Goal: Information Seeking & Learning: Learn about a topic

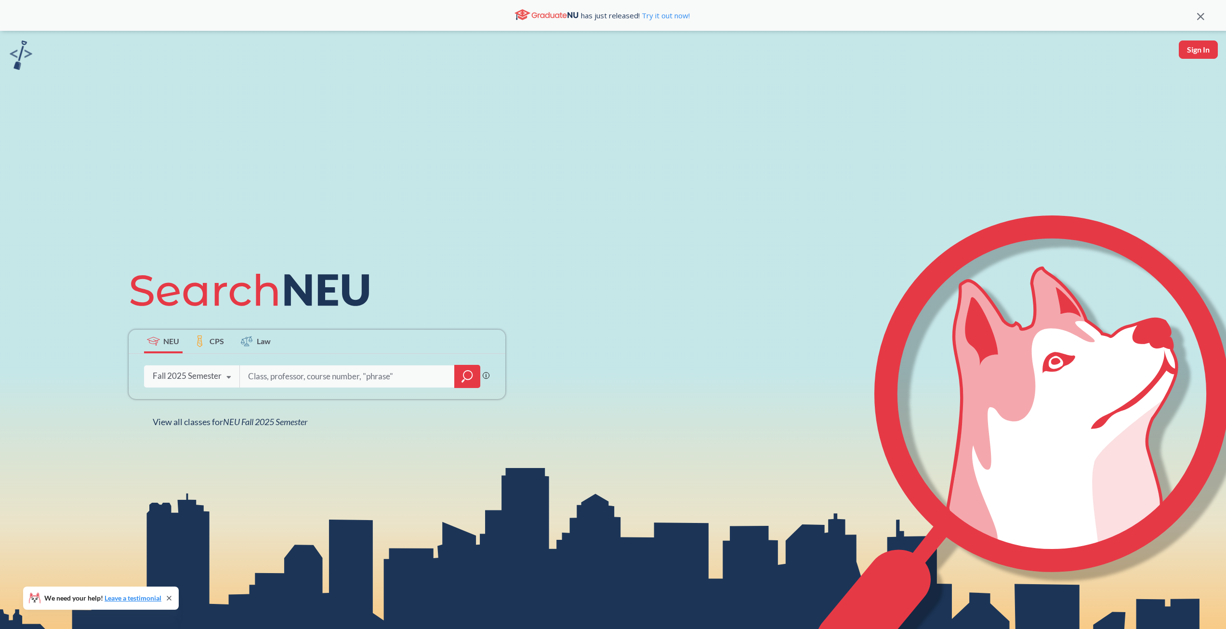
click at [348, 369] on input "search" at bounding box center [347, 376] width 200 height 20
type input "Co-op"
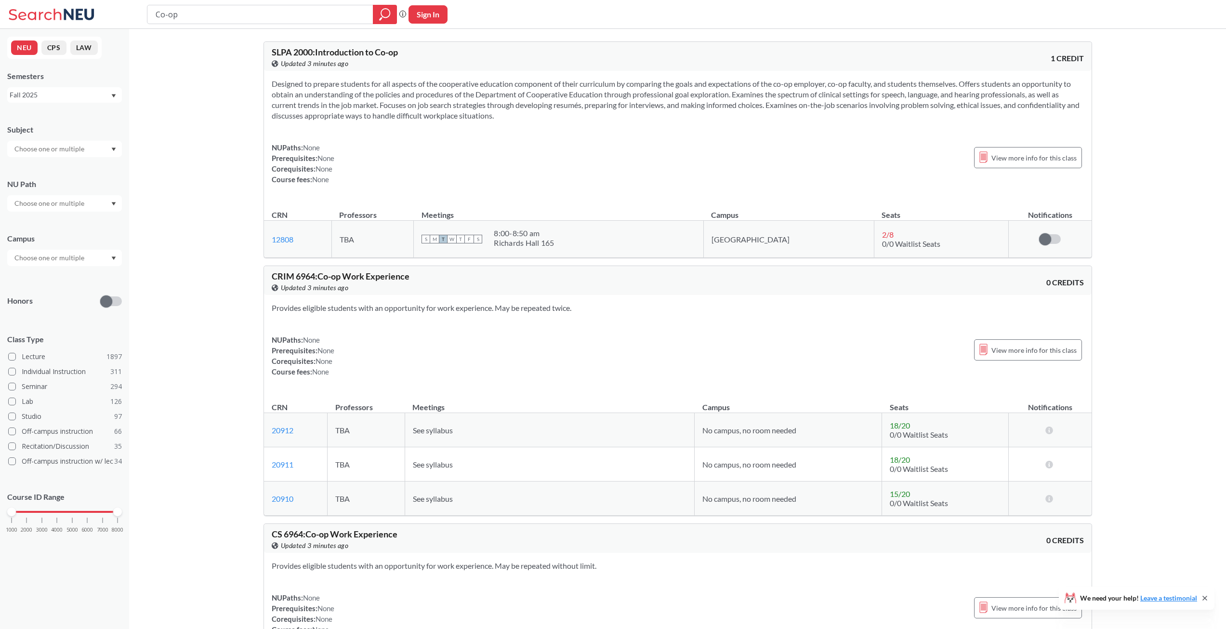
click at [317, 15] on input "Co-op" at bounding box center [261, 14] width 212 height 16
drag, startPoint x: 0, startPoint y: 0, endPoint x: 25, endPoint y: 16, distance: 29.9
click at [0, 0] on html "Co-op Phrase search guarantees the exact search appears in the results. Ex. If …" at bounding box center [613, 314] width 1226 height 629
type input "c"
type input "co op"
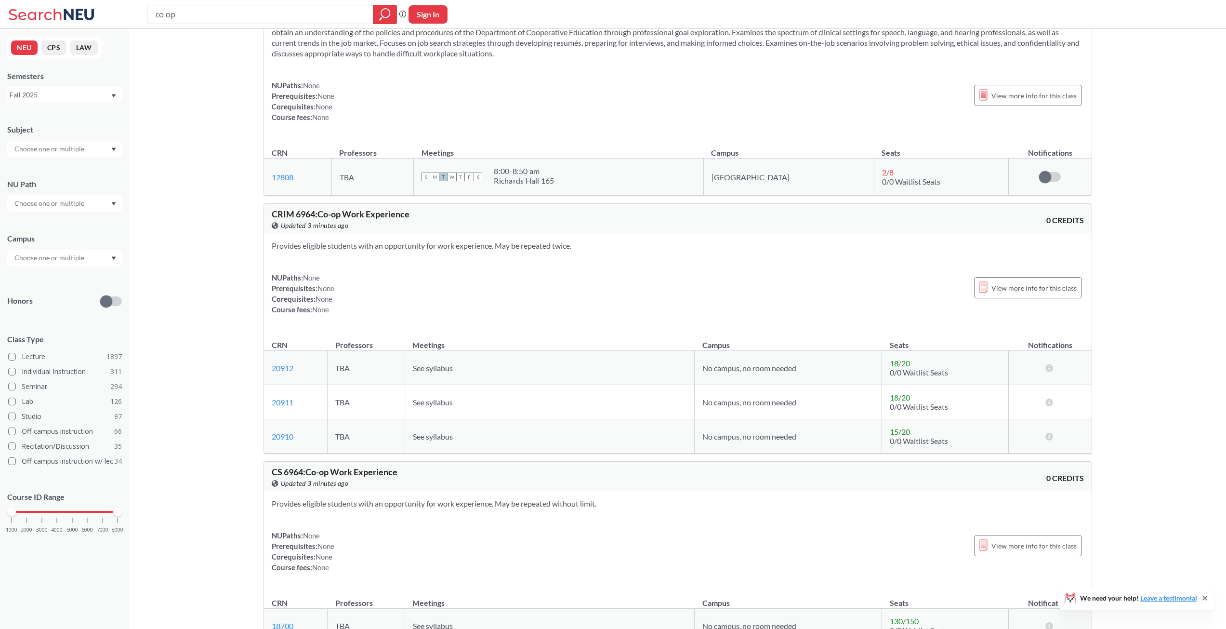
scroll to position [48, 0]
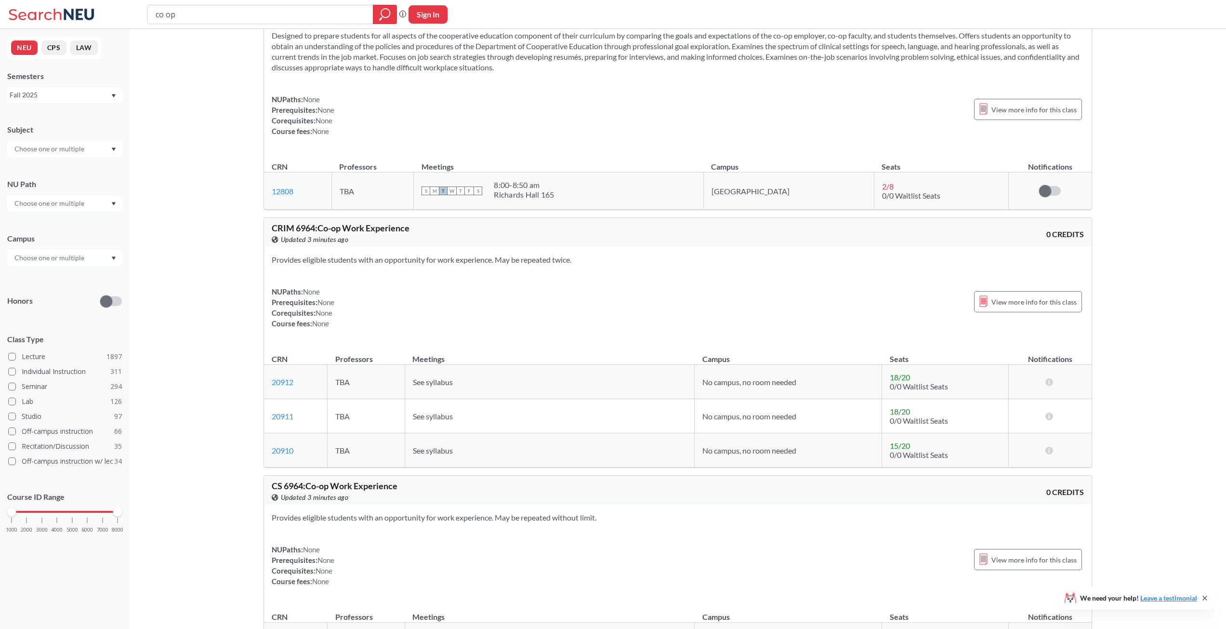
click at [51, 146] on input "text" at bounding box center [50, 149] width 81 height 12
drag, startPoint x: 59, startPoint y: 171, endPoint x: 164, endPoint y: 171, distance: 105.0
click at [59, 171] on p "Computer Science" at bounding box center [67, 176] width 109 height 10
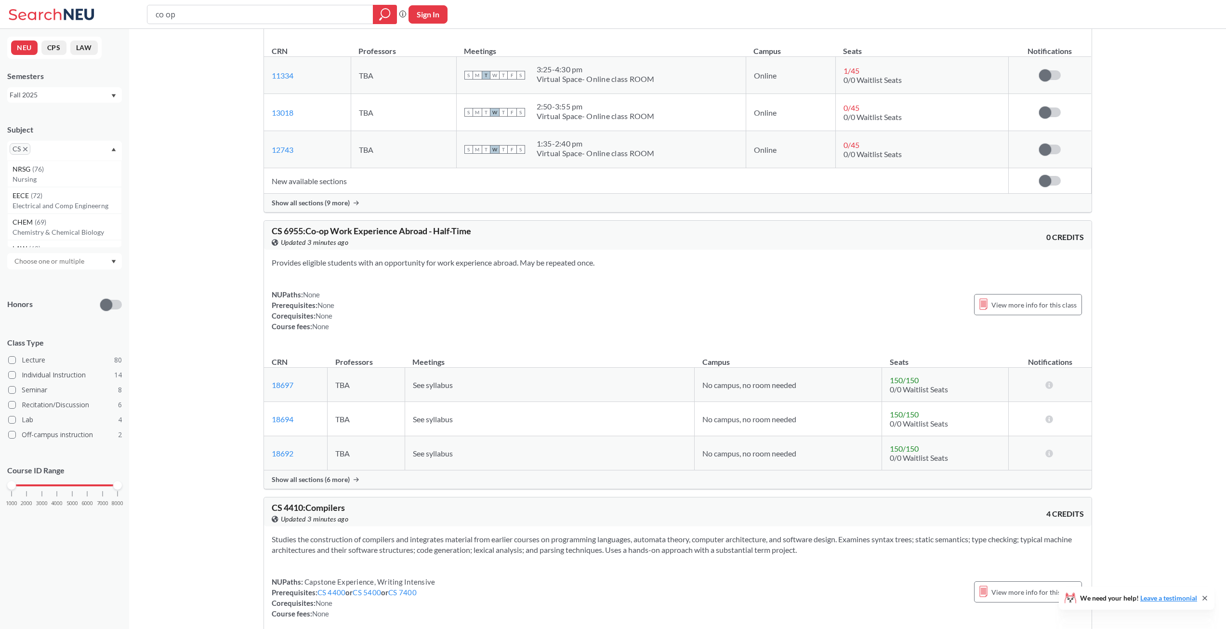
scroll to position [819, 0]
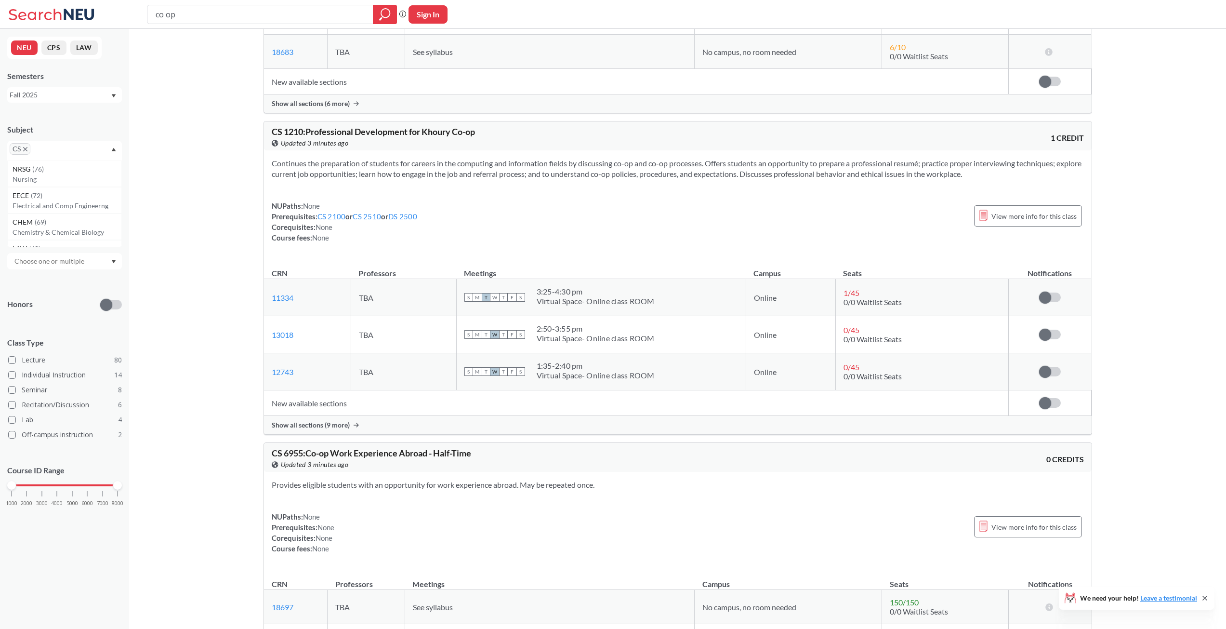
click at [342, 405] on td "New available sections" at bounding box center [636, 403] width 745 height 26
click at [335, 411] on td "New available sections" at bounding box center [636, 403] width 745 height 26
click at [329, 430] on div "Show all sections (9 more)" at bounding box center [678, 425] width 828 height 18
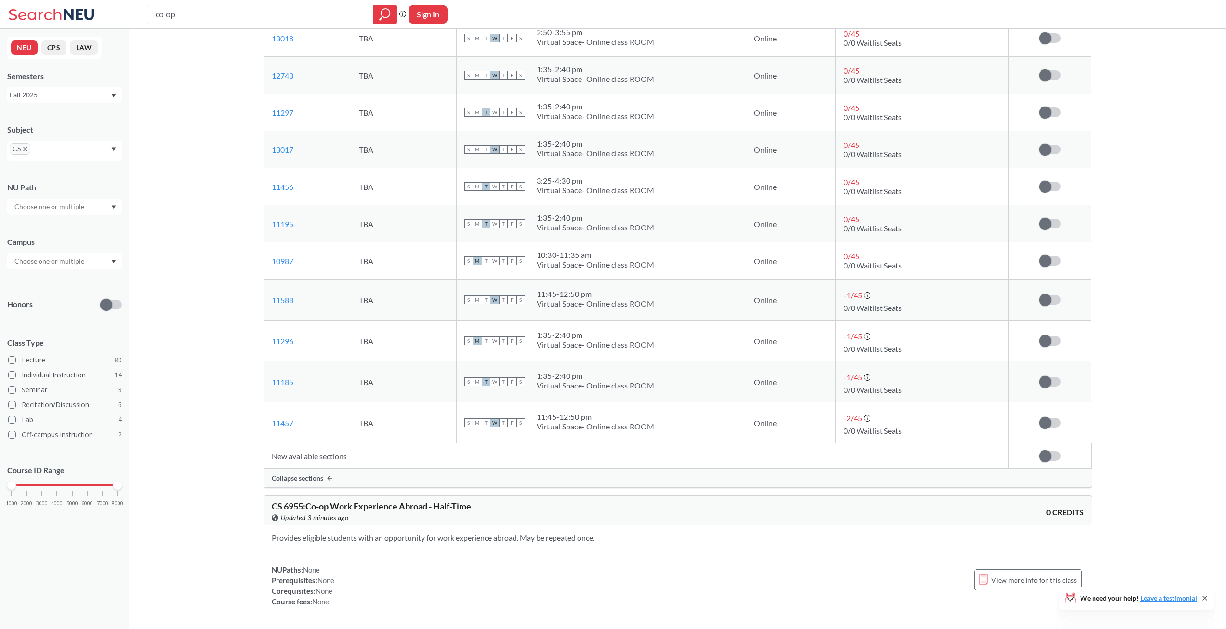
scroll to position [1156, 0]
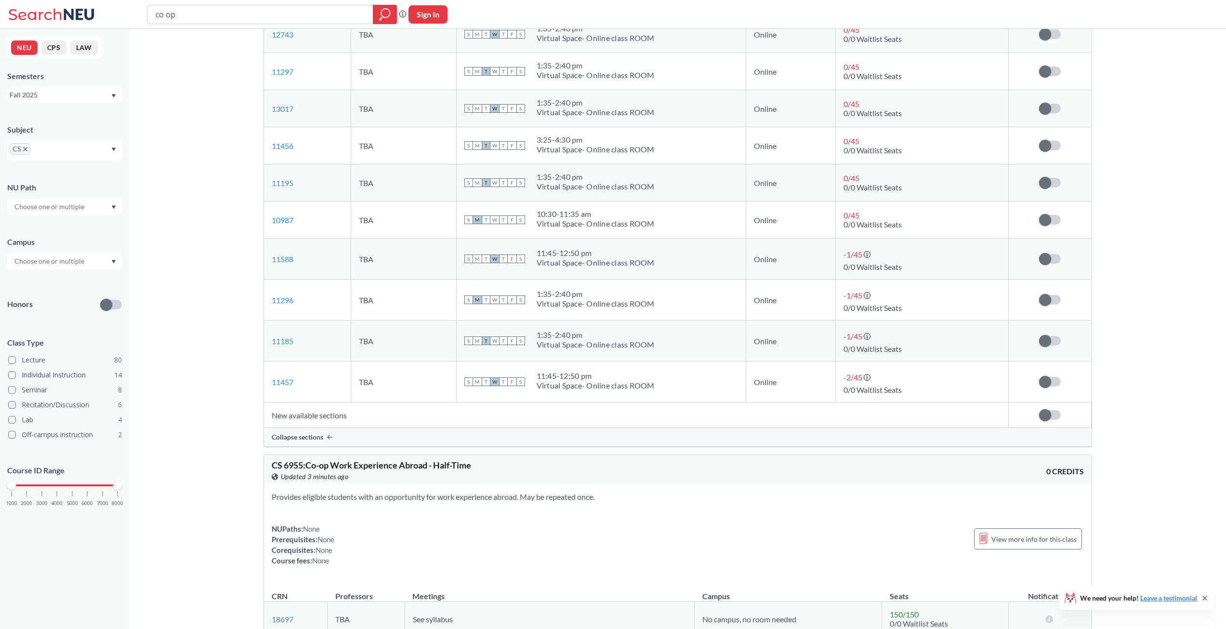
click at [315, 412] on td "New available sections" at bounding box center [636, 415] width 745 height 26
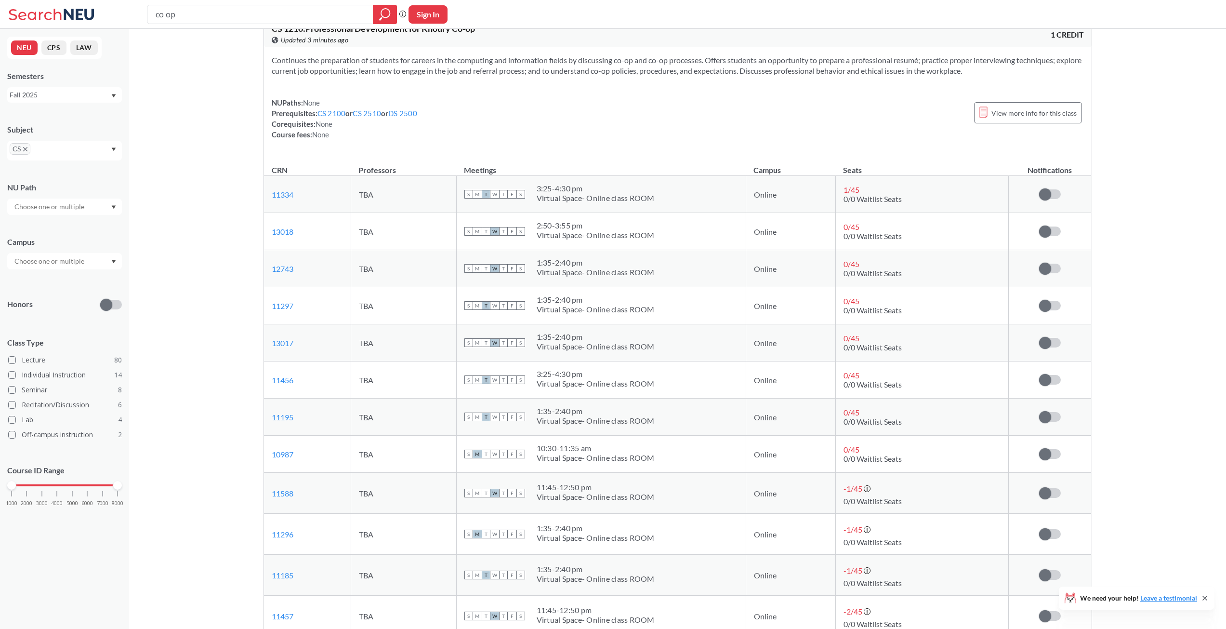
scroll to position [915, 0]
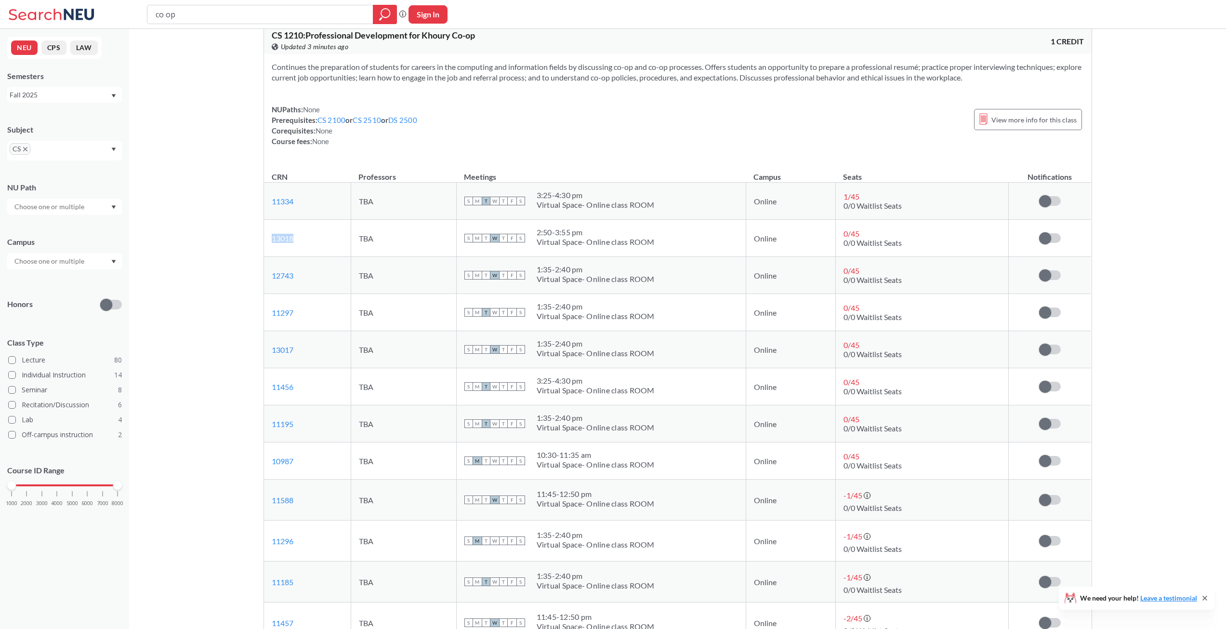
drag, startPoint x: 302, startPoint y: 236, endPoint x: 267, endPoint y: 236, distance: 34.7
click at [267, 236] on td "13018 View this section on Banner." at bounding box center [307, 238] width 87 height 37
copy link "13018"
click at [604, 238] on div "Virtual Space- Online class ROOM" at bounding box center [596, 242] width 118 height 10
click at [583, 236] on div "2:50 - 3:55 pm" at bounding box center [596, 232] width 118 height 10
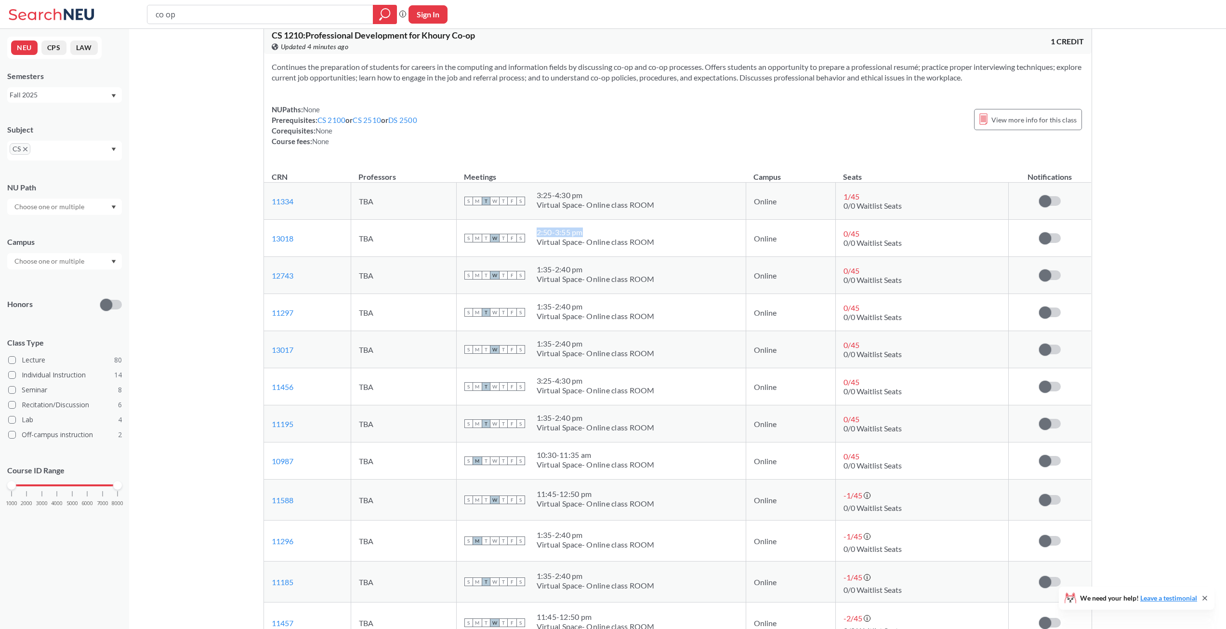
drag, startPoint x: 534, startPoint y: 235, endPoint x: 583, endPoint y: 232, distance: 49.7
click at [584, 233] on div "S M T W T F S 2:50 - 3:55 pm Virtual Space- Online class ROOM" at bounding box center [601, 237] width 274 height 21
copy div "2:50 - 3:55 pm"
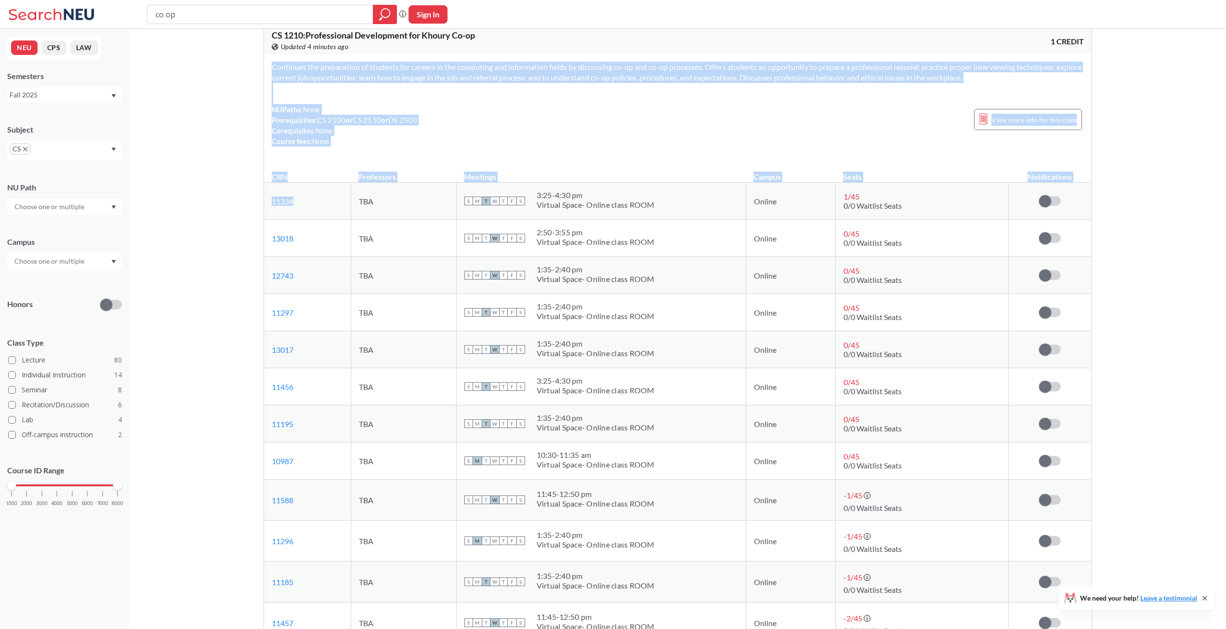
drag, startPoint x: 306, startPoint y: 195, endPoint x: 264, endPoint y: 199, distance: 43.1
click at [264, 199] on div "CS 1210 : Professional Development for [PERSON_NAME] Co-op View this course on …" at bounding box center [678, 356] width 829 height 663
click at [287, 203] on link "11334" at bounding box center [283, 201] width 22 height 9
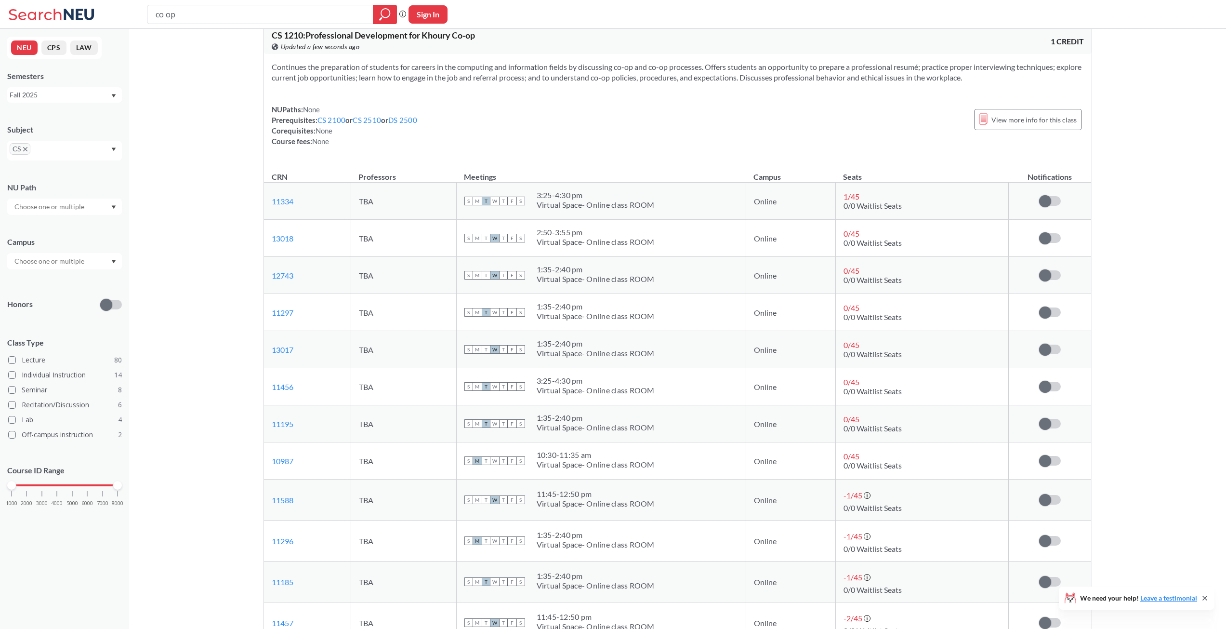
click at [329, 160] on div "Continues the preparation of students for careers in the computing and informat…" at bounding box center [678, 108] width 828 height 108
drag, startPoint x: 283, startPoint y: 201, endPoint x: 268, endPoint y: 203, distance: 15.1
click at [268, 203] on td "11334 View this section on Banner." at bounding box center [307, 201] width 87 height 37
drag, startPoint x: 300, startPoint y: 238, endPoint x: 272, endPoint y: 242, distance: 27.7
click at [272, 242] on td "13018 View this section on Banner." at bounding box center [307, 238] width 87 height 37
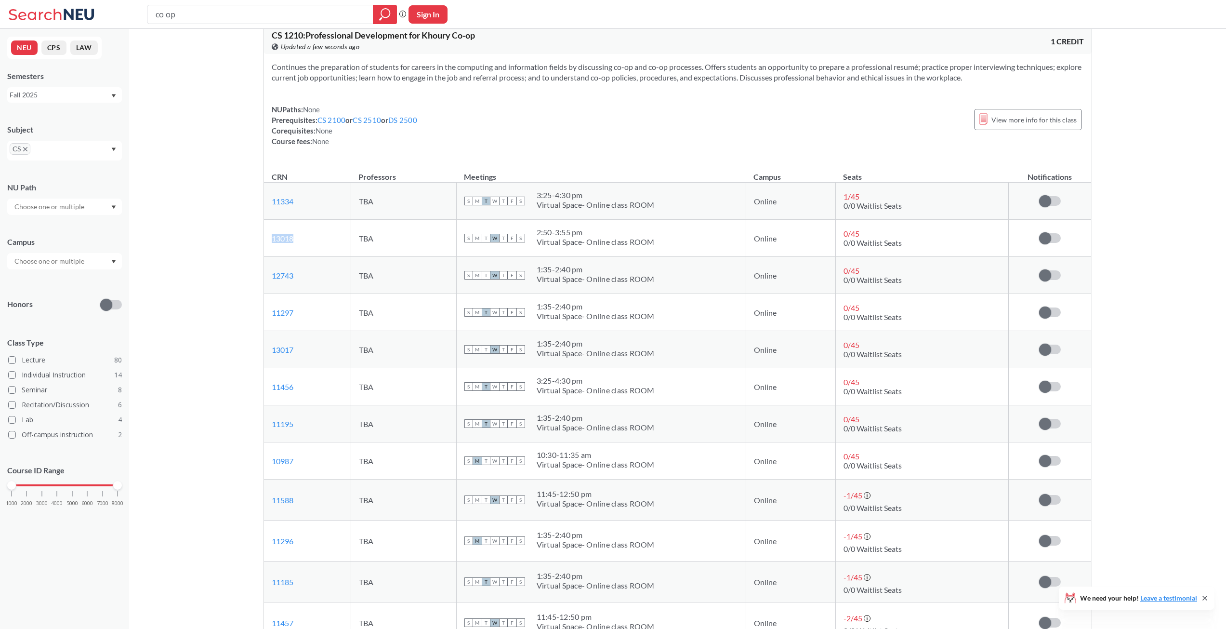
copy link "13018"
